Goal: Participate in discussion: Participate in discussion

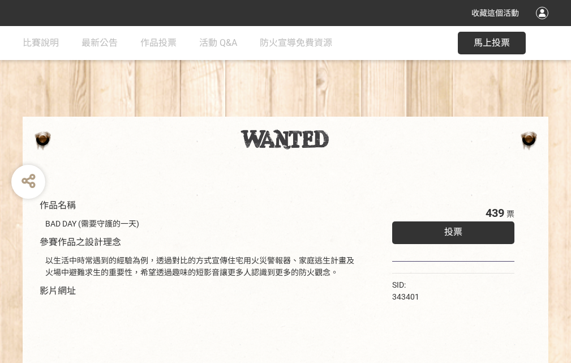
click at [544, 24] on div "收藏這個活動" at bounding box center [285, 13] width 571 height 26
click at [354, 111] on div "作品名稱 BAD DAY (需要守護的一天) 參賽作品之設計理念 以生活中時常遇到的經驗為例，透過對比的方式宣傳住宅用火災警報器、家庭逃生計畫及火場中避難求生…" at bounding box center [285, 264] width 571 height 476
click at [450, 229] on span "投票" at bounding box center [453, 231] width 18 height 11
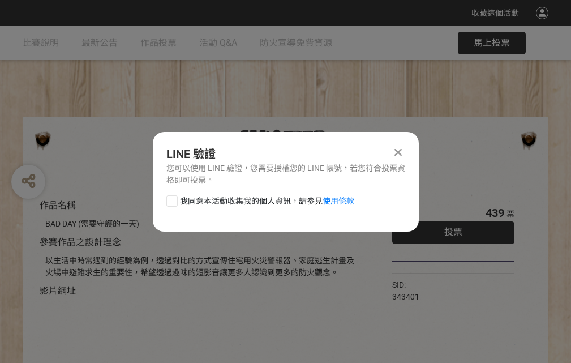
click at [171, 199] on div at bounding box center [171, 200] width 11 height 11
checkbox input "true"
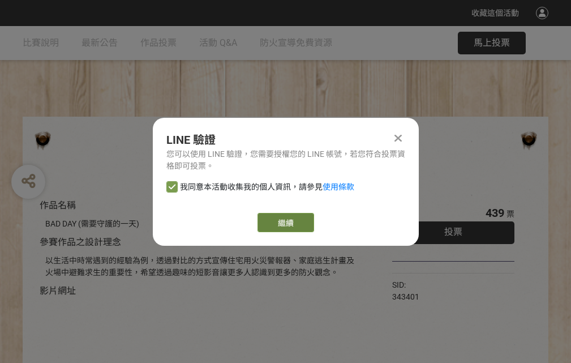
click at [285, 222] on link "繼續" at bounding box center [285, 222] width 57 height 19
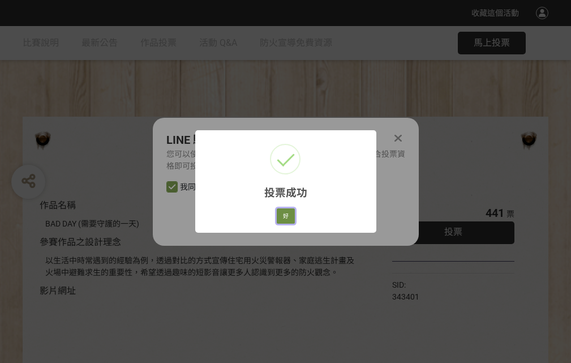
click at [282, 214] on button "好" at bounding box center [286, 216] width 18 height 16
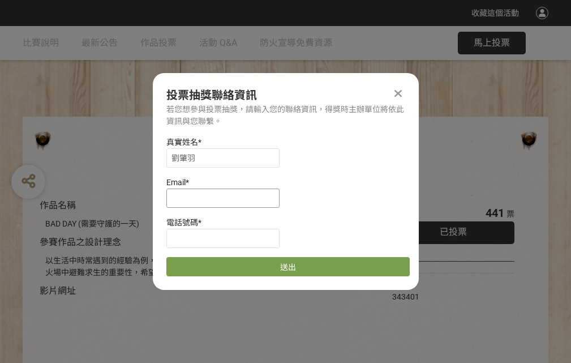
click at [226, 197] on input at bounding box center [222, 197] width 113 height 19
type input "[EMAIL_ADDRESS][DOMAIN_NAME]"
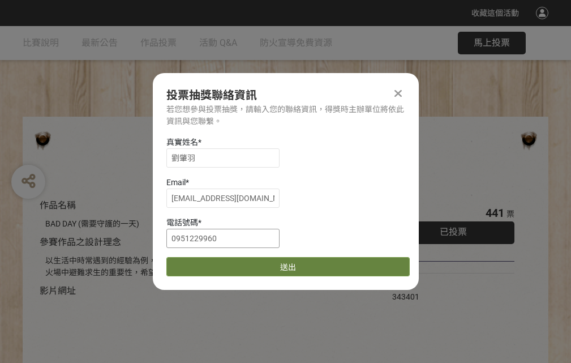
type input "0951229960"
click at [199, 263] on button "送出" at bounding box center [287, 266] width 243 height 19
